Goal: Information Seeking & Learning: Learn about a topic

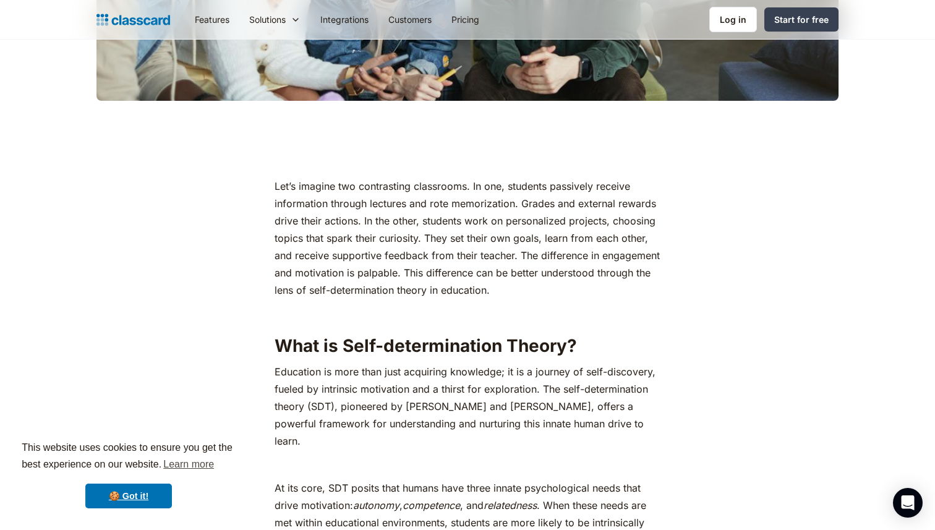
scroll to position [522, 0]
click at [443, 206] on p "Let’s imagine two contrasting classrooms. In one, students passively receive in…" at bounding box center [467, 237] width 385 height 121
click at [432, 277] on p "Let’s imagine two contrasting classrooms. In one, students passively receive in…" at bounding box center [467, 237] width 385 height 121
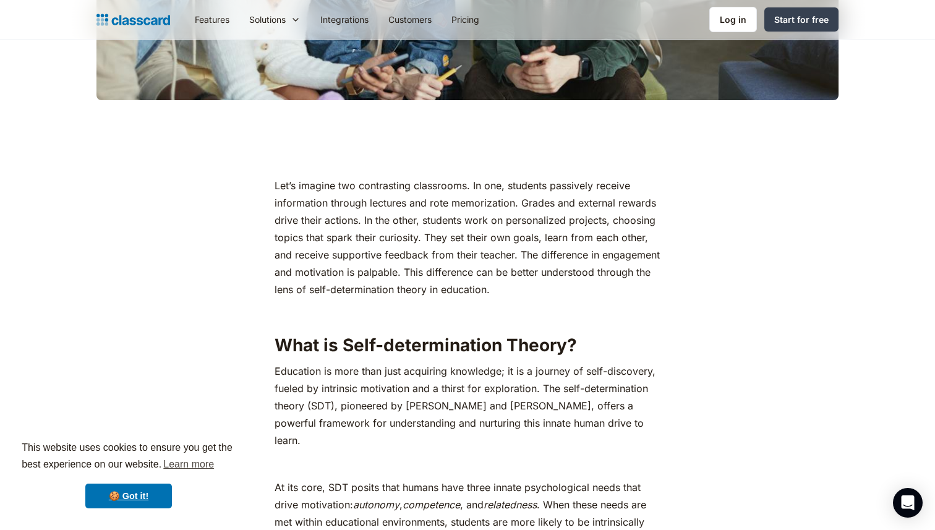
click at [434, 275] on p "Let’s imagine two contrasting classrooms. In one, students passively receive in…" at bounding box center [467, 237] width 385 height 121
click at [420, 315] on p "‍" at bounding box center [467, 312] width 385 height 17
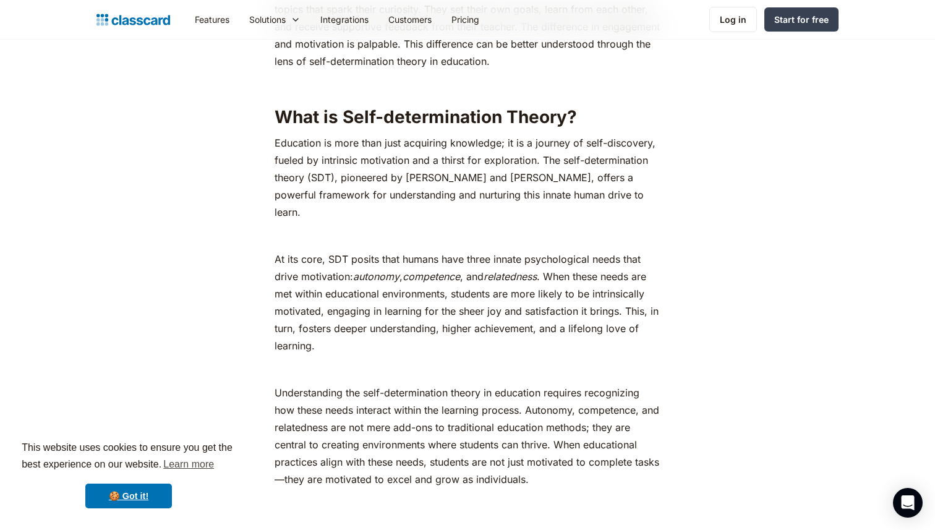
scroll to position [751, 0]
click at [520, 190] on p "Education is more than just acquiring knowledge; it is a journey of self-discov…" at bounding box center [467, 177] width 385 height 87
click at [467, 181] on p "Education is more than just acquiring knowledge; it is a journey of self-discov…" at bounding box center [467, 177] width 385 height 87
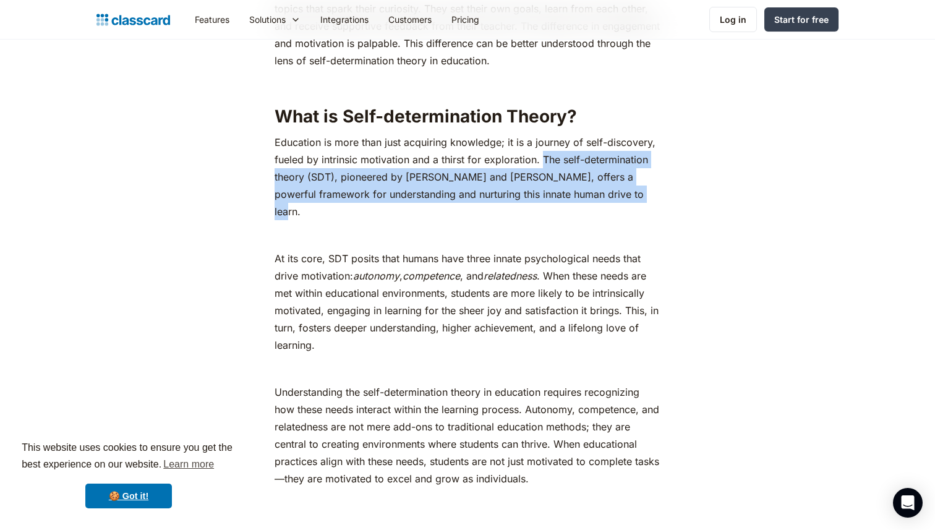
drag, startPoint x: 630, startPoint y: 194, endPoint x: 541, endPoint y: 156, distance: 96.2
click at [541, 156] on p "Education is more than just acquiring knowledge; it is a journey of self-discov…" at bounding box center [467, 177] width 385 height 87
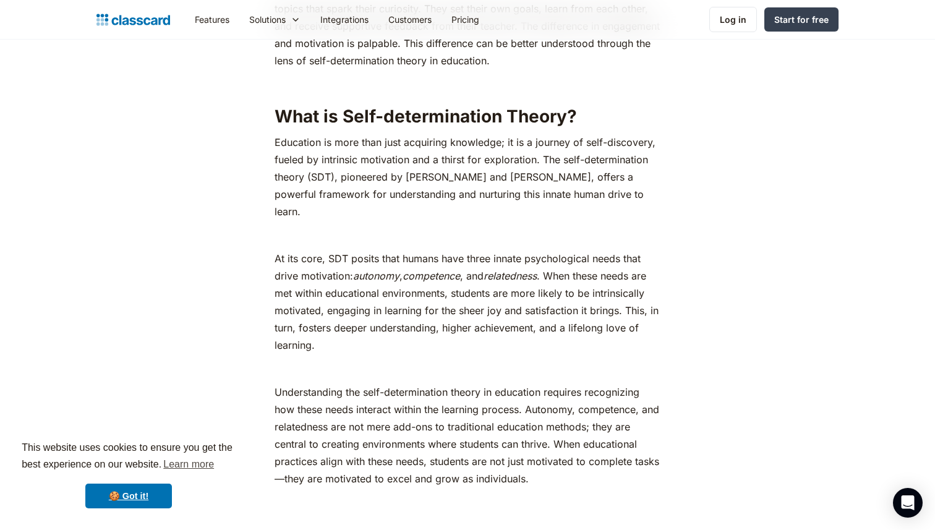
click at [552, 278] on p "At its core, SDT posits that humans have three innate psychological needs that …" at bounding box center [467, 302] width 385 height 104
click at [578, 191] on p "Education is more than just acquiring knowledge; it is a journey of self-discov…" at bounding box center [467, 177] width 385 height 87
click at [332, 360] on p "‍" at bounding box center [467, 368] width 385 height 17
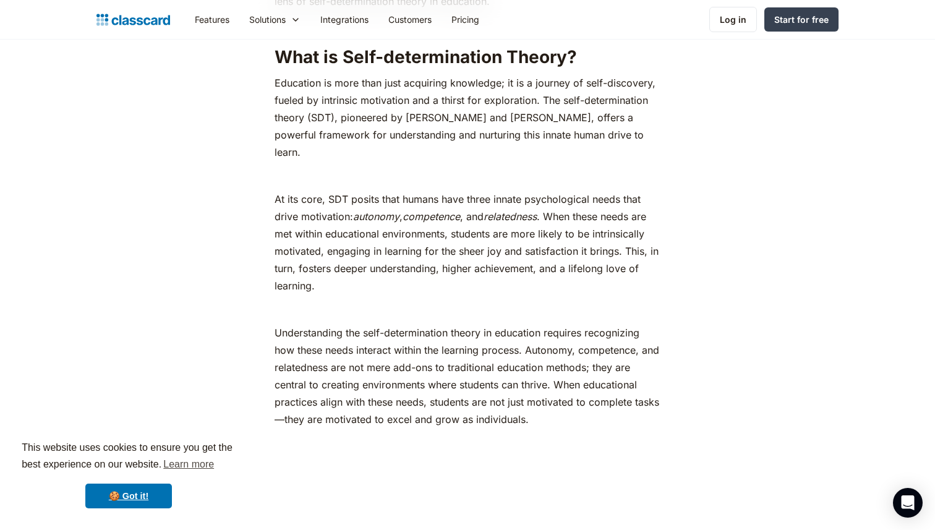
scroll to position [791, 0]
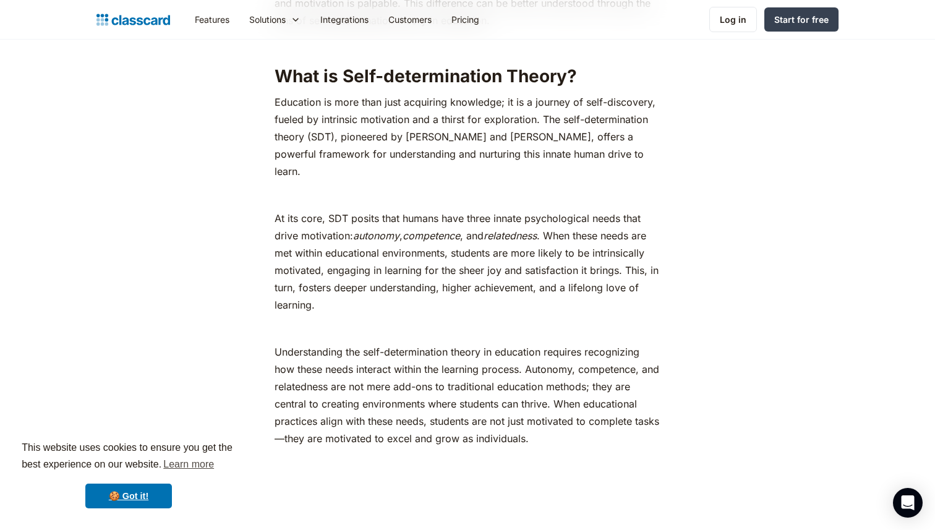
click at [377, 229] on em "autonomy" at bounding box center [376, 235] width 46 height 12
click at [429, 155] on p "Education is more than just acquiring knowledge; it is a journey of self-discov…" at bounding box center [467, 136] width 385 height 87
click at [504, 229] on em "relatedness" at bounding box center [510, 235] width 53 height 12
click at [514, 289] on p "At its core, SDT posits that humans have three innate psychological needs that …" at bounding box center [467, 262] width 385 height 104
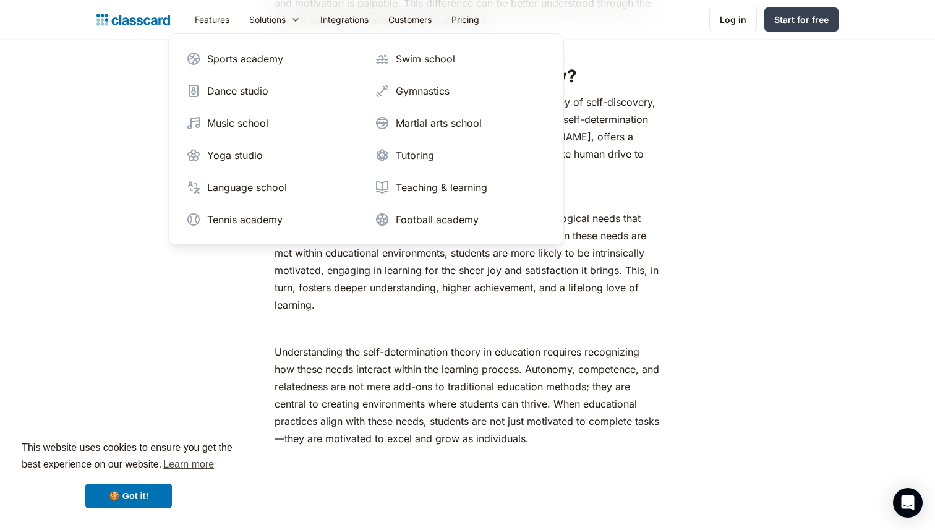
click at [450, 352] on p "Understanding the self-determination theory in education requires recognizing h…" at bounding box center [467, 403] width 385 height 121
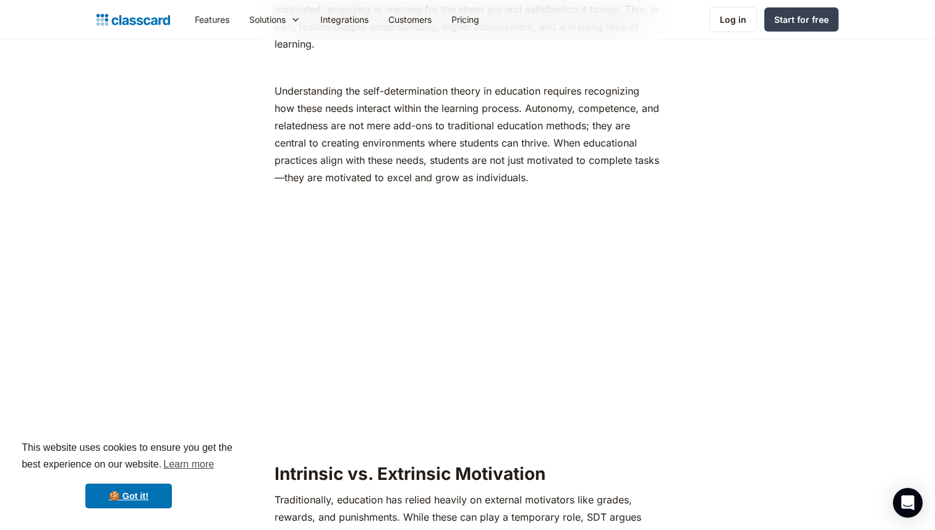
scroll to position [1053, 0]
drag, startPoint x: 711, startPoint y: 226, endPoint x: 729, endPoint y: 226, distance: 18.6
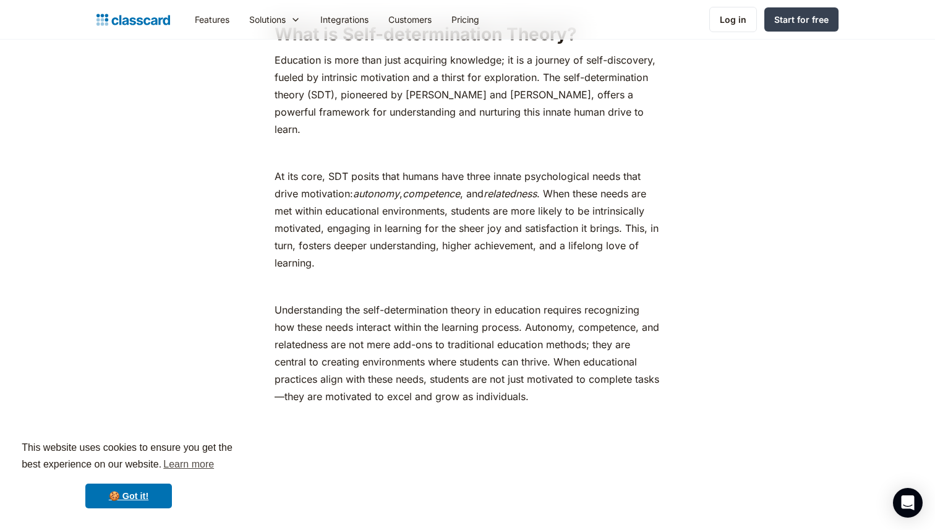
scroll to position [827, 0]
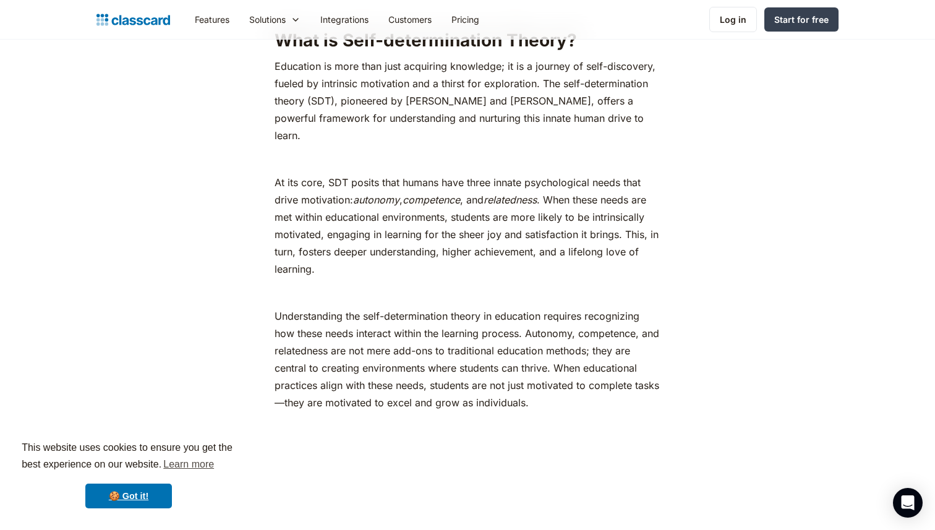
click at [508, 174] on p "At its core, SDT posits that humans have three innate psychological needs that …" at bounding box center [467, 226] width 385 height 104
click at [506, 150] on p "‍" at bounding box center [467, 158] width 385 height 17
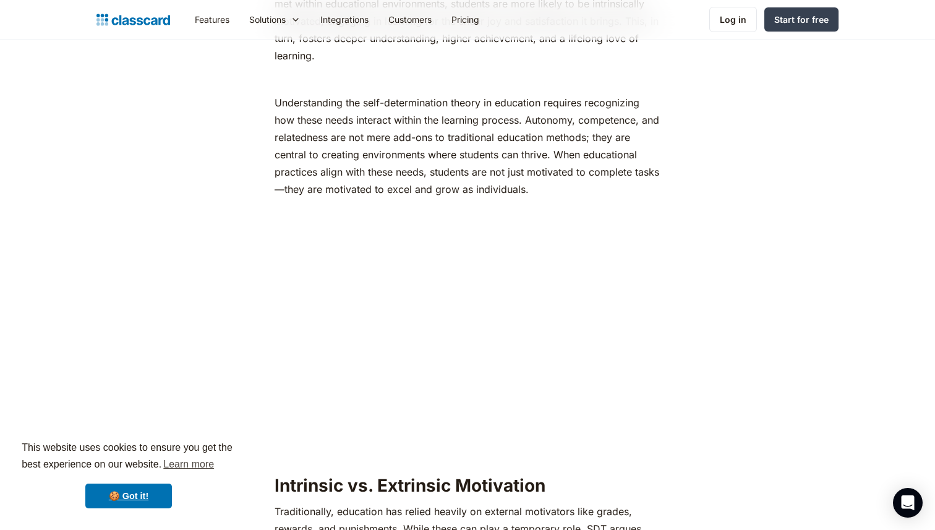
scroll to position [1244, 0]
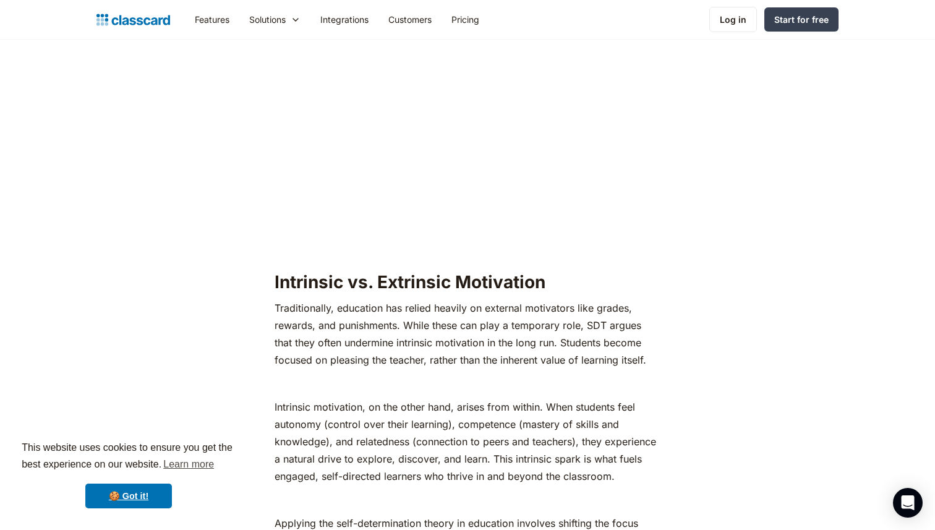
click at [400, 412] on p "Intrinsic motivation, on the other hand, arises from within. When students feel…" at bounding box center [467, 441] width 385 height 87
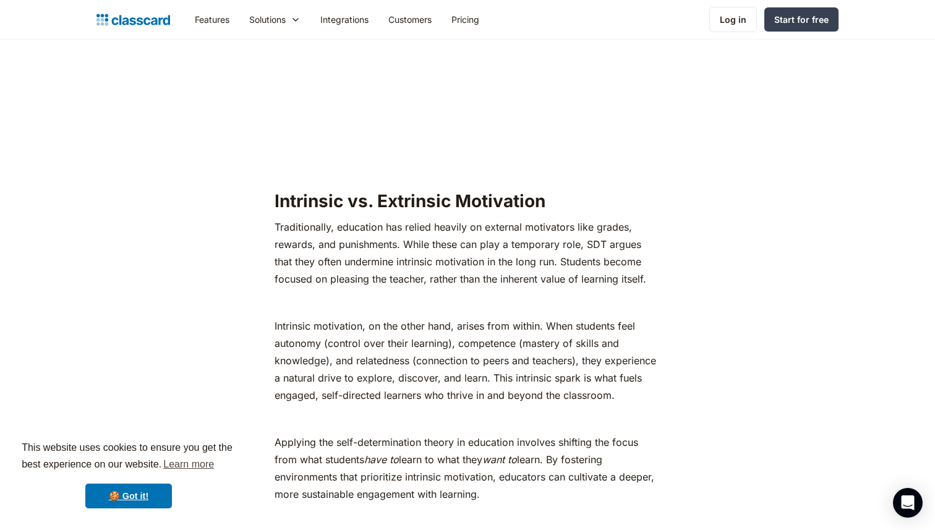
scroll to position [1323, 0]
